Goal: Task Accomplishment & Management: Manage account settings

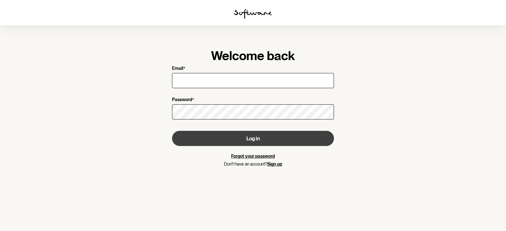
type input "[EMAIL_ADDRESS][DOMAIN_NAME]"
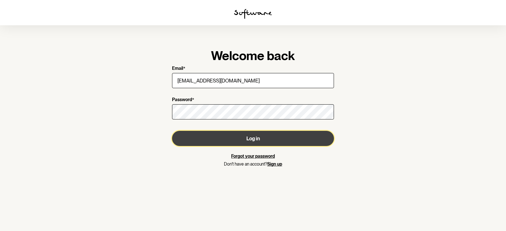
click at [245, 135] on button "Log in" at bounding box center [253, 138] width 162 height 15
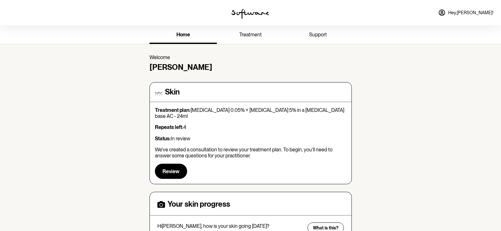
click at [445, 12] on icon at bounding box center [442, 13] width 6 height 6
